Goal: Transaction & Acquisition: Purchase product/service

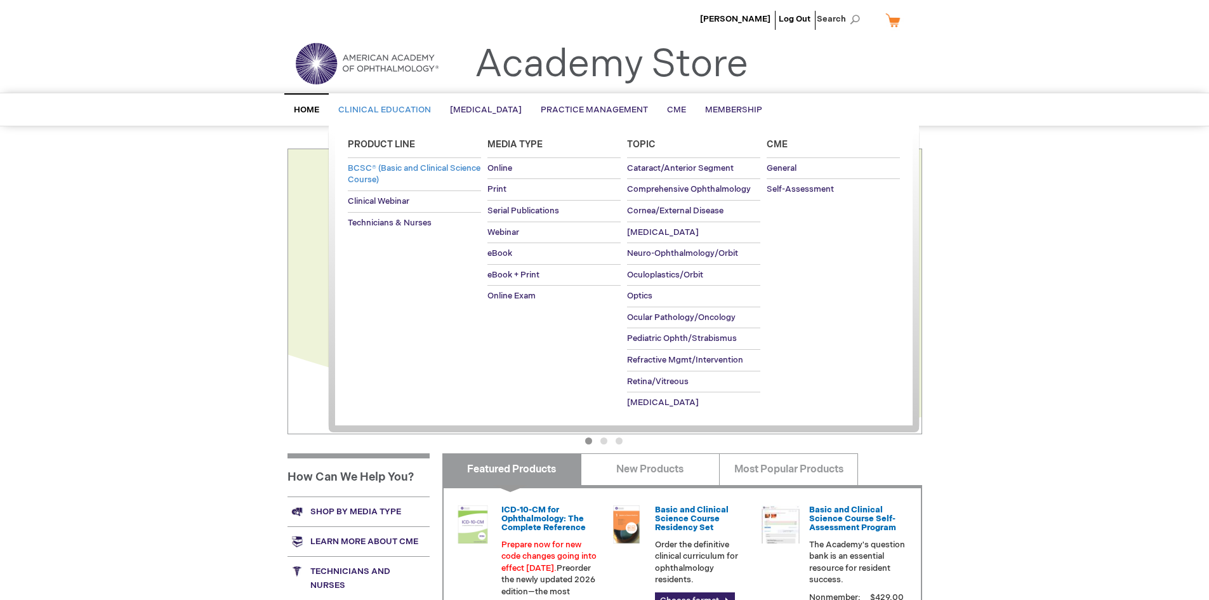
click at [404, 175] on span "BCSC® (Basic and Clinical Science Course)" at bounding box center [414, 174] width 133 height 22
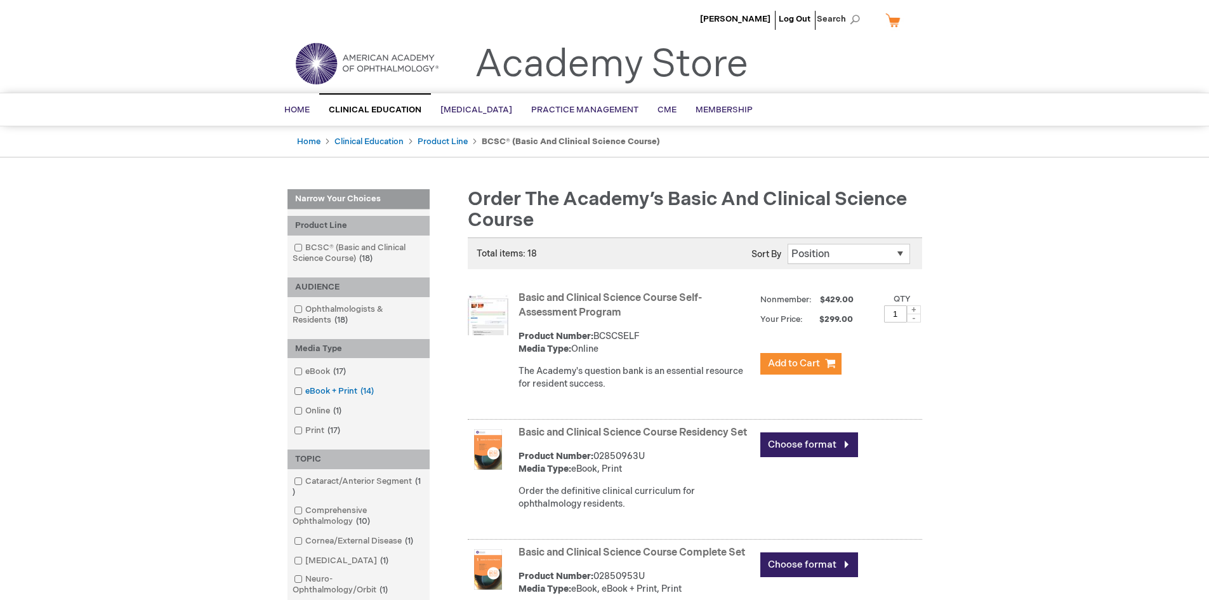
click at [305, 391] on span at bounding box center [305, 391] width 0 height 10
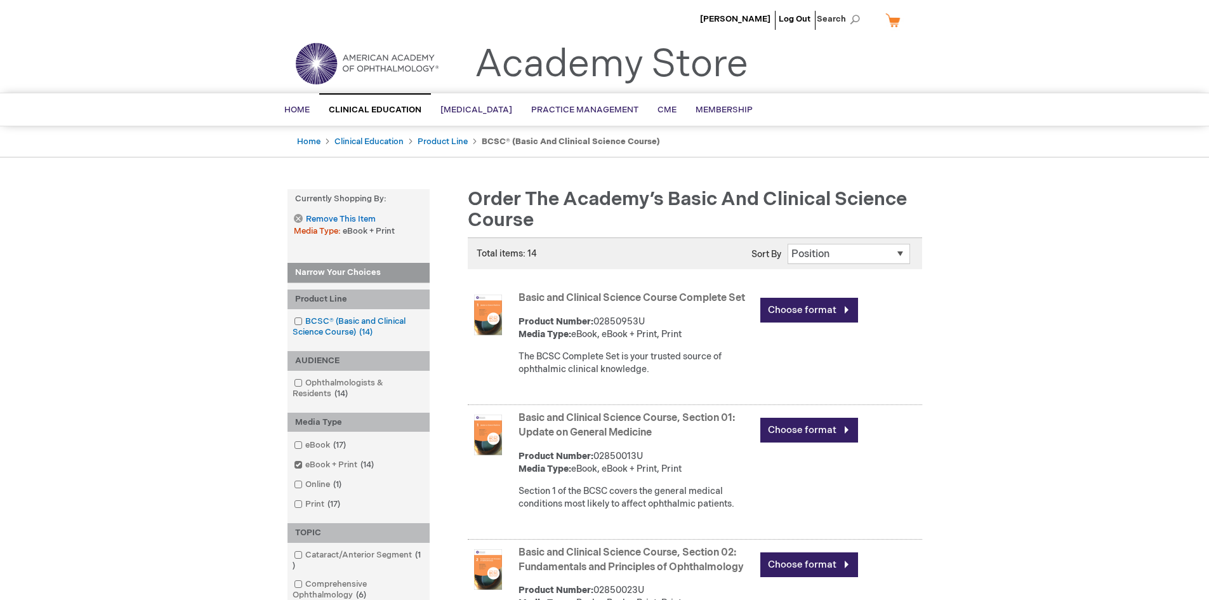
click at [305, 320] on span at bounding box center [305, 321] width 0 height 10
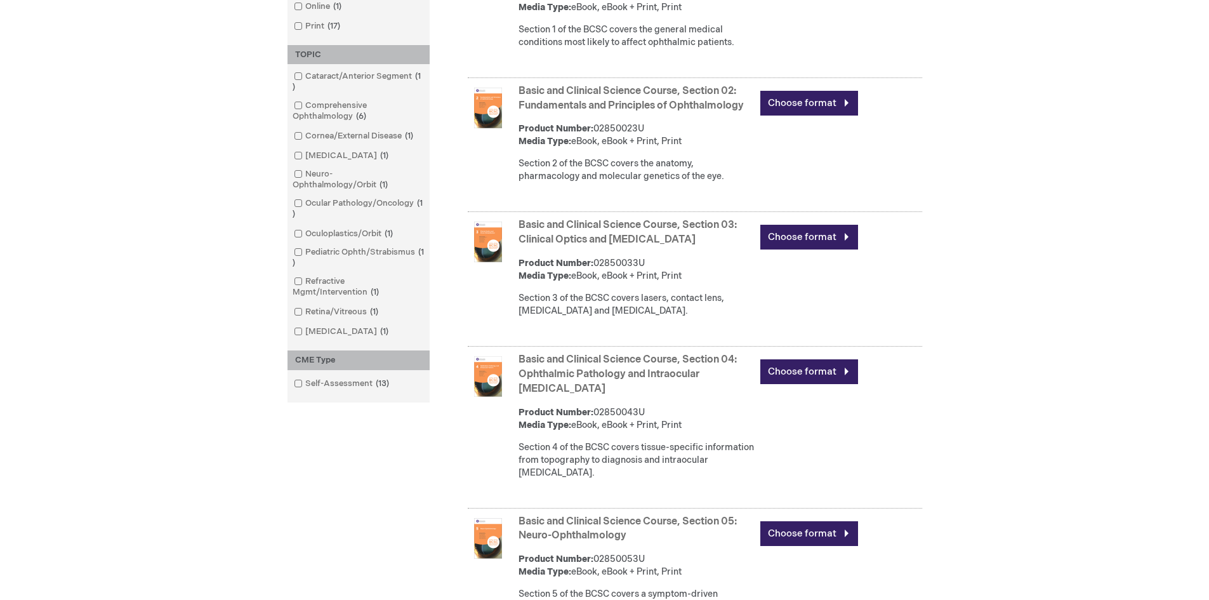
scroll to position [524, 0]
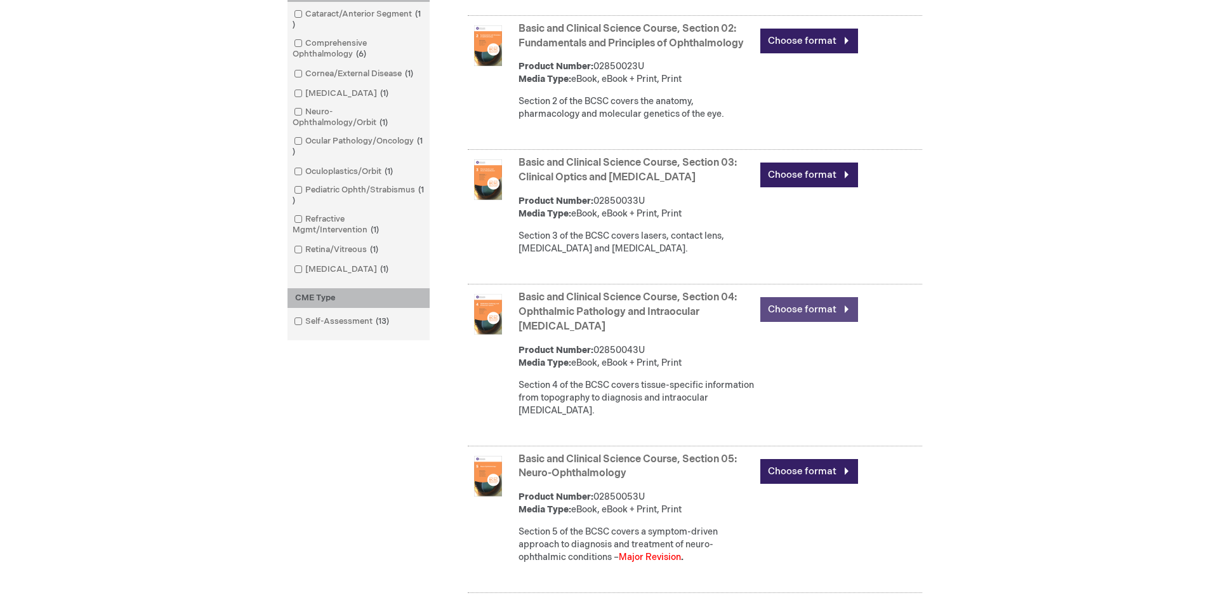
click at [804, 309] on link "Choose format" at bounding box center [810, 309] width 98 height 25
